Goal: Information Seeking & Learning: Learn about a topic

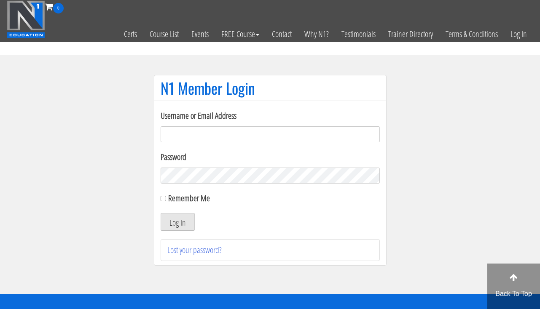
type input "clward66@aim.com"
click at [172, 216] on button "Log In" at bounding box center [178, 222] width 34 height 18
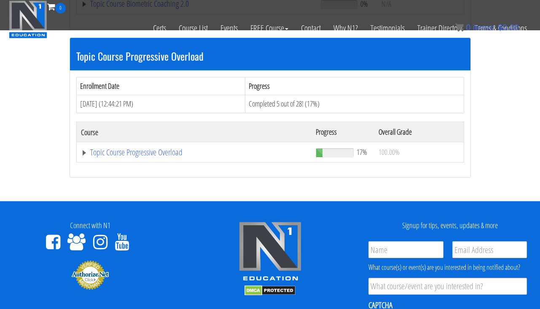
scroll to position [1038, 0]
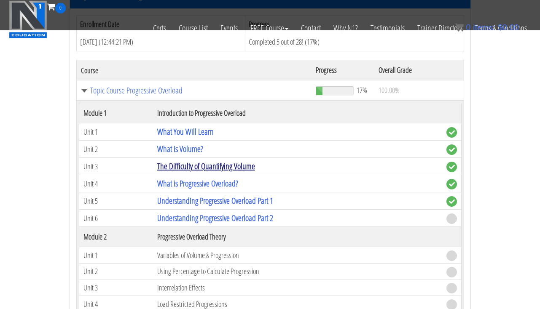
scroll to position [1053, 0]
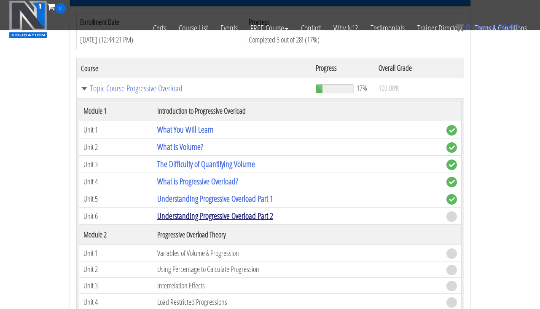
click at [185, 210] on link "Understanding Progressive Overload Part 2" at bounding box center [215, 215] width 116 height 11
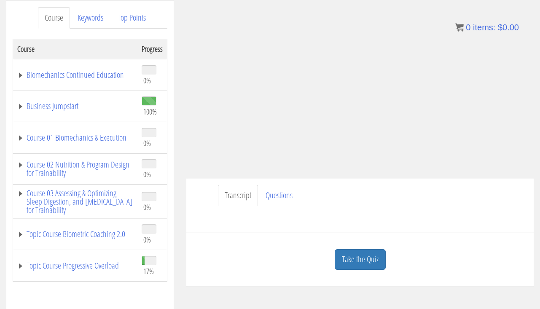
scroll to position [112, 0]
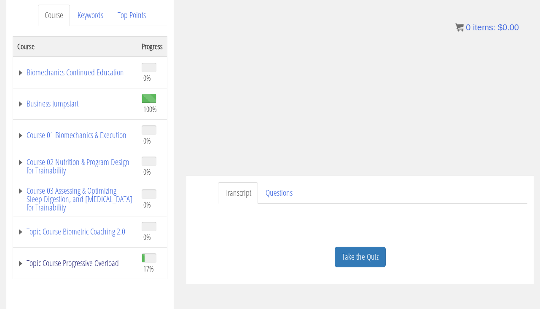
click at [62, 267] on link "Topic Course Progressive Overload" at bounding box center [75, 263] width 116 height 8
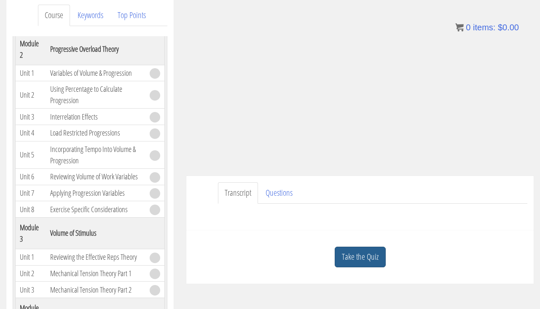
click at [350, 252] on link "Take the Quiz" at bounding box center [360, 257] width 51 height 21
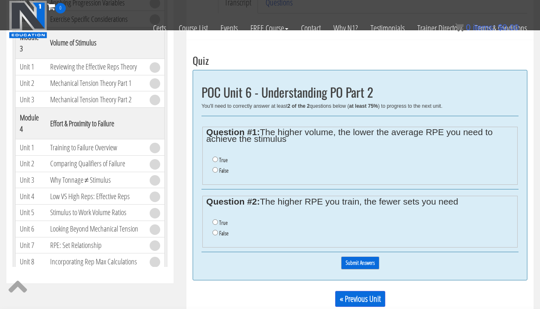
scroll to position [250, 0]
click at [227, 156] on label "True" at bounding box center [223, 159] width 8 height 7
click at [218, 156] on input "True" at bounding box center [214, 158] width 5 height 5
radio input "true"
click at [224, 219] on label "True" at bounding box center [223, 222] width 8 height 7
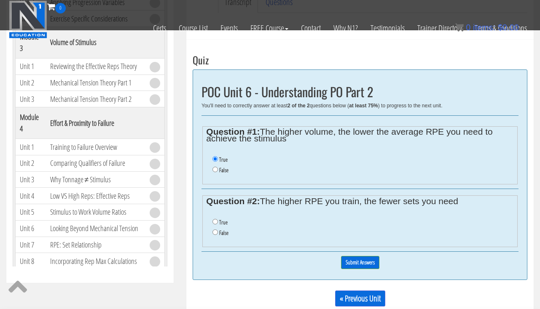
click at [218, 219] on input "True" at bounding box center [214, 221] width 5 height 5
radio input "true"
click at [363, 261] on input "Submit Answers" at bounding box center [360, 262] width 38 height 13
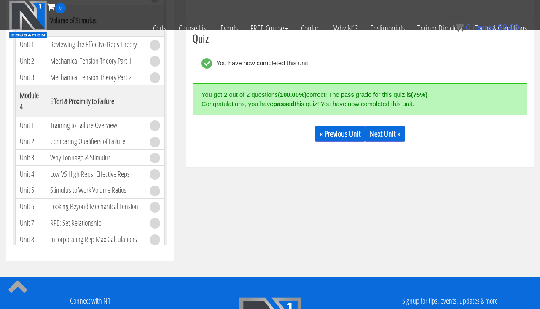
scroll to position [277, 0]
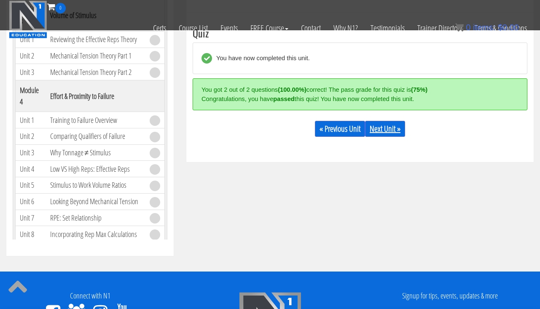
click at [390, 125] on link "Next Unit »" at bounding box center [385, 129] width 40 height 16
